Goal: Task Accomplishment & Management: Manage account settings

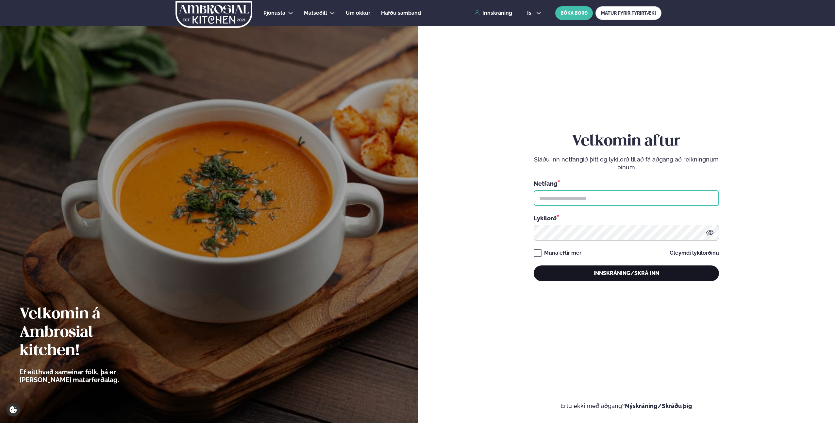
type input "**********"
click at [613, 268] on button "Innskráning/Skrá inn" at bounding box center [626, 274] width 185 height 16
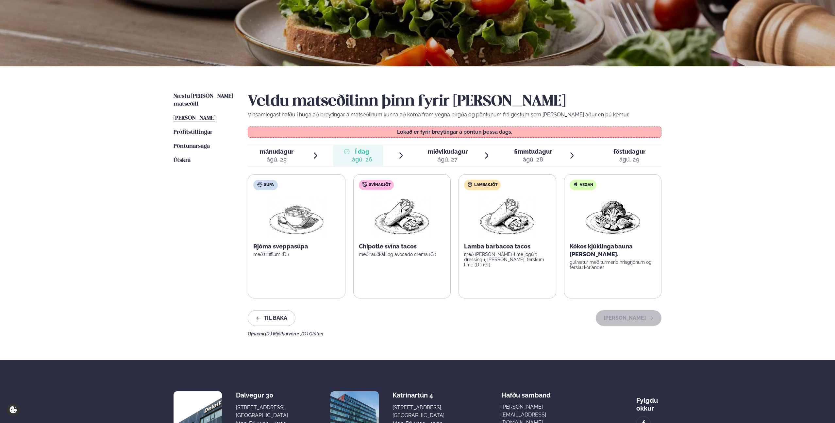
scroll to position [113, 0]
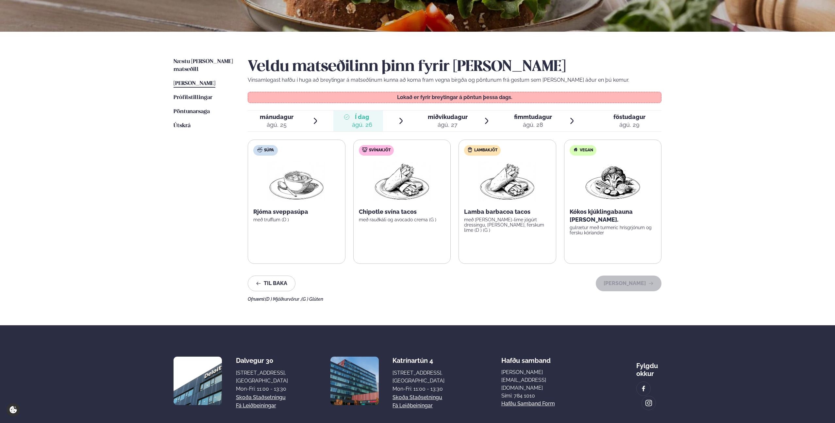
click at [196, 108] on ul "Næstu [PERSON_NAME] matseðill Næsta vika [PERSON_NAME] matseðill [PERSON_NAME] …" at bounding box center [204, 180] width 61 height 244
click at [197, 109] on span "Pöntunarsaga" at bounding box center [192, 112] width 36 height 6
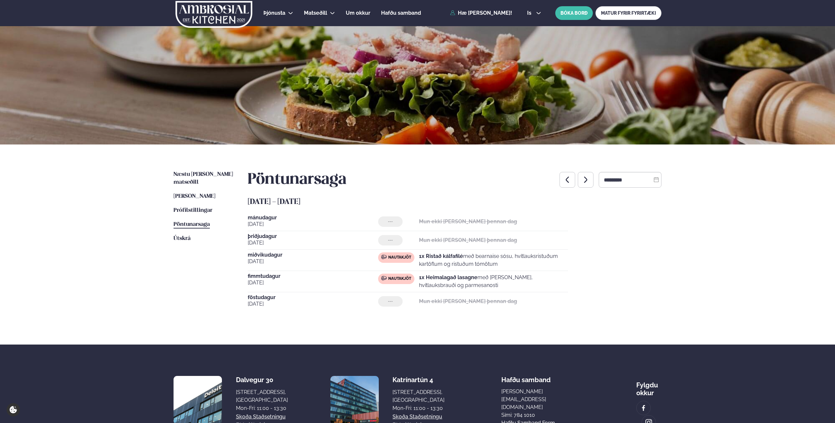
drag, startPoint x: 326, startPoint y: 261, endPoint x: 285, endPoint y: 260, distance: 40.9
click at [274, 252] on div "[DATE]" at bounding box center [313, 260] width 130 height 16
click at [321, 270] on div "[DATE] Nautakjöt 1x Ristað kálfafilé með bearnaise sósu, hvítlauksristuðum kart…" at bounding box center [408, 261] width 320 height 19
drag, startPoint x: 313, startPoint y: 284, endPoint x: 237, endPoint y: 256, distance: 81.6
click at [237, 256] on div "Næstu [PERSON_NAME] matseðill Næsta vika [PERSON_NAME] matseðill [PERSON_NAME] …" at bounding box center [417, 245] width 527 height 200
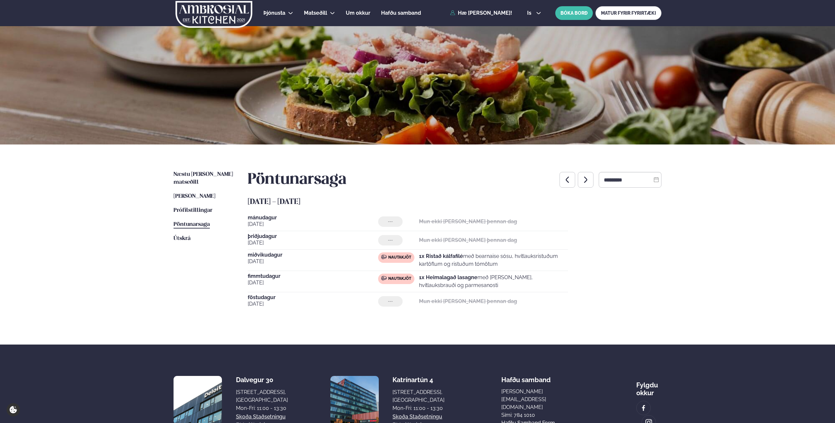
click at [560, 306] on div "--- Mun ekki [PERSON_NAME] þennan dag" at bounding box center [473, 301] width 190 height 10
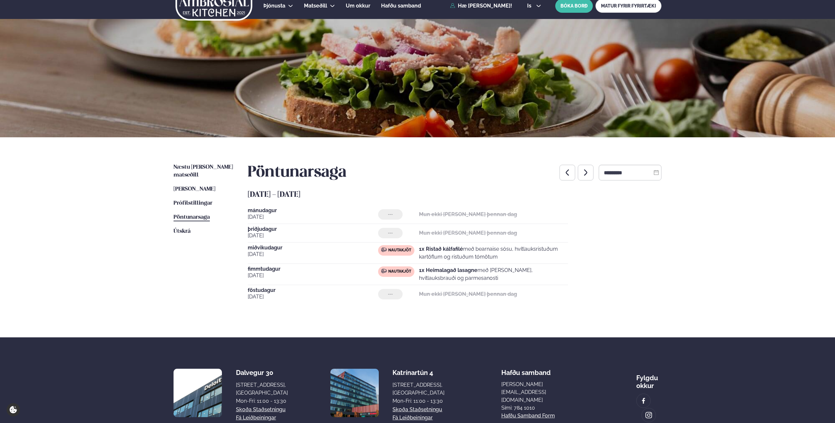
scroll to position [54, 0]
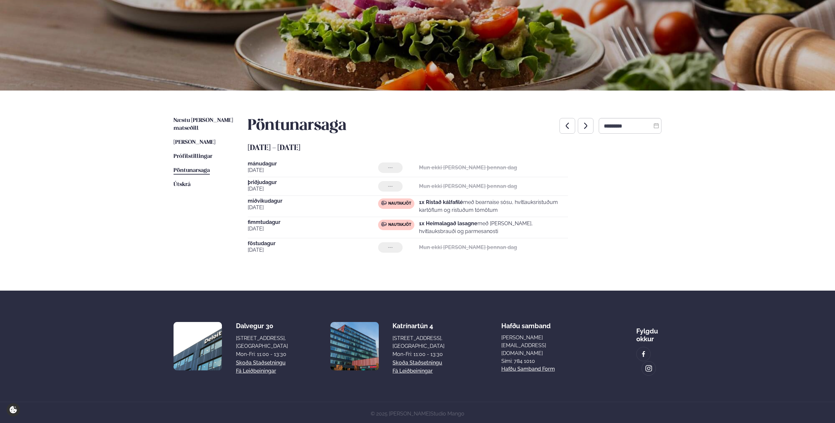
click at [582, 122] on icon "button" at bounding box center [586, 126] width 8 height 8
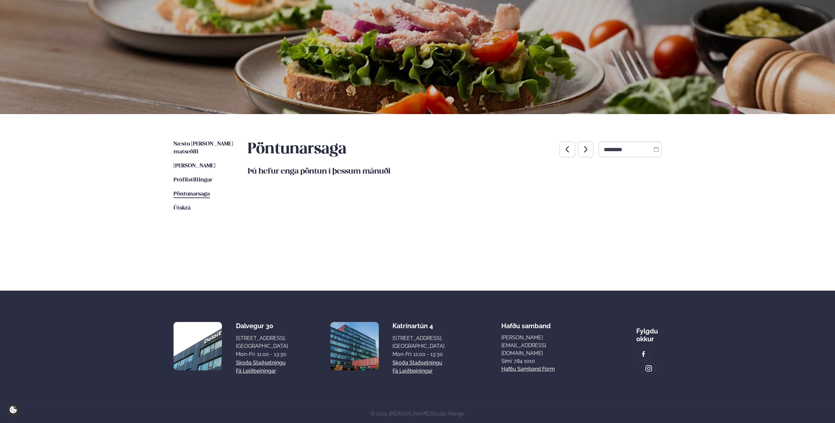
click at [683, 198] on div "Þjónusta Hádegismatur fyrir fyrirtæki Fyrirtækja veitingar Einkapartý Matseðill…" at bounding box center [417, 198] width 835 height 456
click at [568, 150] on button "button" at bounding box center [568, 150] width 16 height 16
type input "*********"
